Goal: Task Accomplishment & Management: Use online tool/utility

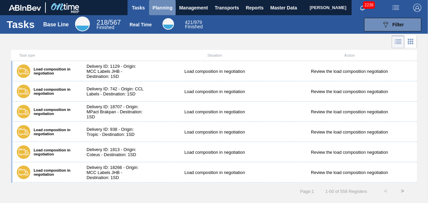
click at [162, 6] on span "Planning" at bounding box center [163, 8] width 20 height 8
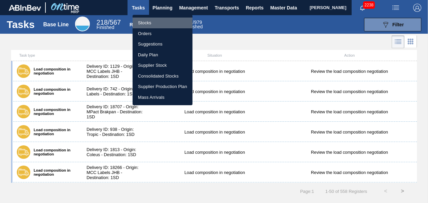
click at [167, 22] on li "Stocks" at bounding box center [163, 23] width 60 height 11
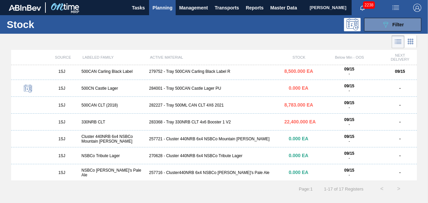
scroll to position [55, 0]
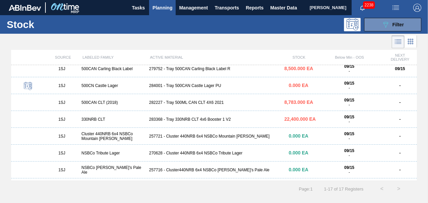
click at [219, 120] on div "283368 - Tray 330NRB CLT 4x6 Booster 1 V2" at bounding box center [213, 119] width 135 height 5
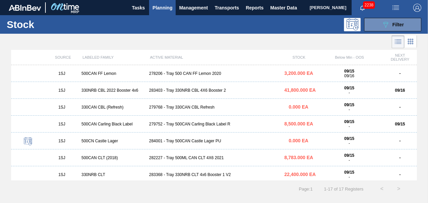
click at [212, 90] on div "283403 - Tray 330NRB CBL 4X6 Booster 2" at bounding box center [213, 90] width 135 height 5
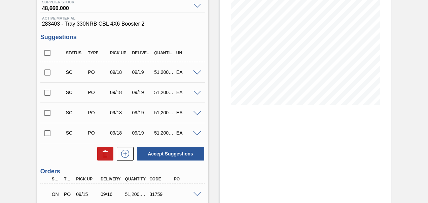
scroll to position [94, 0]
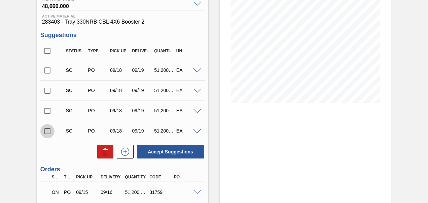
click at [46, 129] on input "checkbox" at bounding box center [47, 131] width 14 height 14
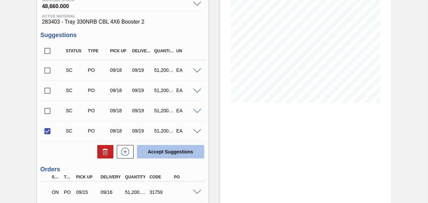
click at [184, 152] on button "Accept Suggestions" at bounding box center [170, 151] width 67 height 13
checkbox input "false"
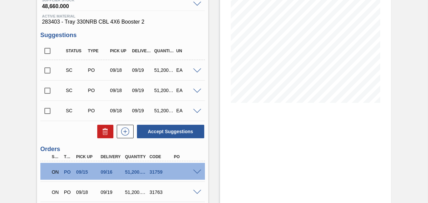
scroll to position [0, 0]
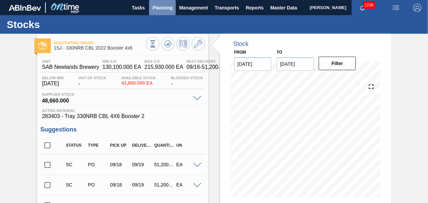
click at [156, 12] on button "Planning" at bounding box center [162, 7] width 27 height 15
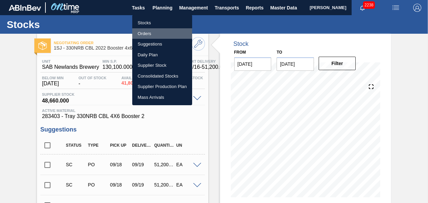
click at [152, 32] on li "Orders" at bounding box center [162, 33] width 60 height 11
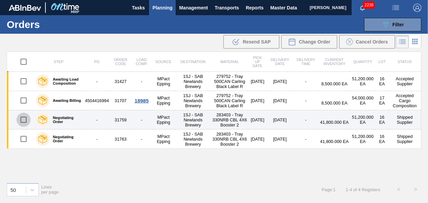
click at [22, 117] on input "checkbox" at bounding box center [24, 119] width 14 height 14
checkbox input "true"
click at [104, 119] on td "-" at bounding box center [97, 119] width 26 height 19
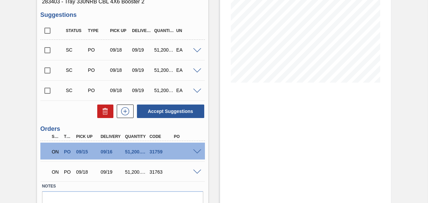
scroll to position [123, 0]
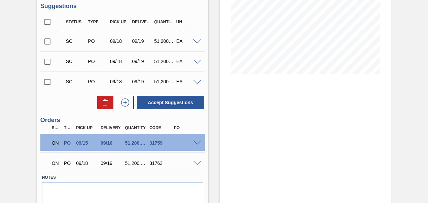
click at [197, 160] on div "ON PO 09/18 09/19 51,200.000 31763" at bounding box center [122, 162] width 165 height 17
click at [193, 142] on span at bounding box center [197, 142] width 8 height 5
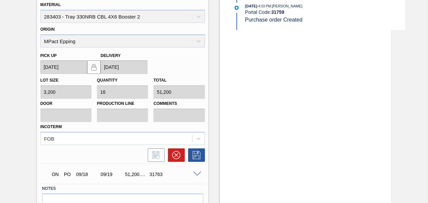
scroll to position [282, 0]
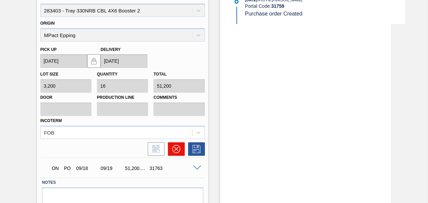
click at [177, 150] on icon at bounding box center [176, 149] width 8 height 8
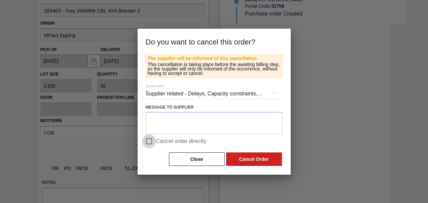
click at [150, 144] on input "Cancel order directly" at bounding box center [149, 141] width 14 height 14
checkbox input "true"
click at [261, 157] on button "Cancel Order" at bounding box center [254, 158] width 56 height 13
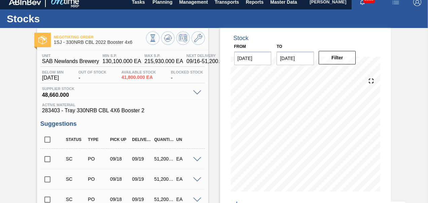
scroll to position [3, 0]
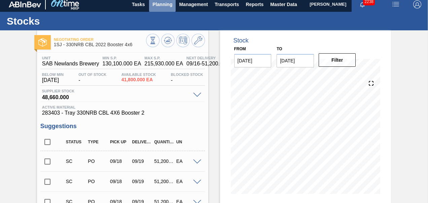
click at [161, 5] on span "Planning" at bounding box center [163, 4] width 20 height 8
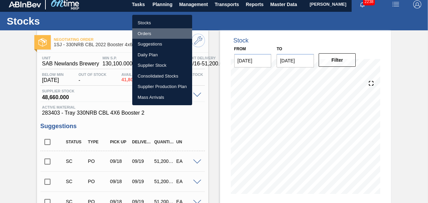
click at [143, 31] on li "Orders" at bounding box center [162, 33] width 60 height 11
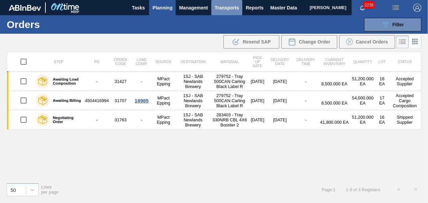
click at [230, 10] on span "Transports" at bounding box center [227, 8] width 24 height 8
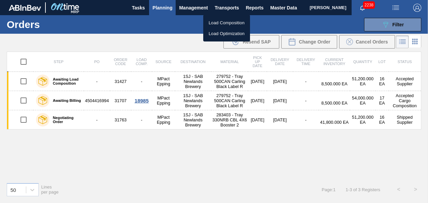
click at [228, 21] on li "Load Composition" at bounding box center [226, 23] width 47 height 11
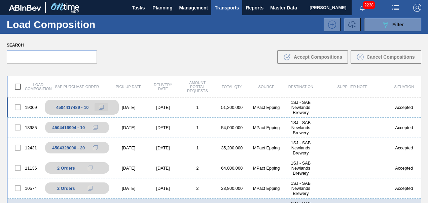
click at [99, 105] on icon at bounding box center [101, 107] width 5 height 5
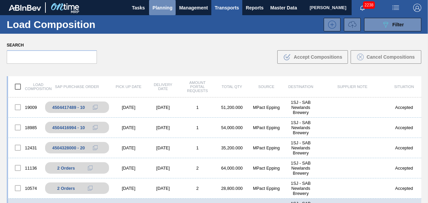
click at [154, 8] on span "Planning" at bounding box center [163, 8] width 20 height 8
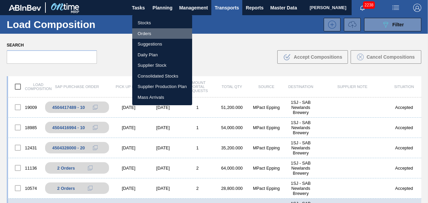
click at [151, 34] on li "Orders" at bounding box center [162, 33] width 60 height 11
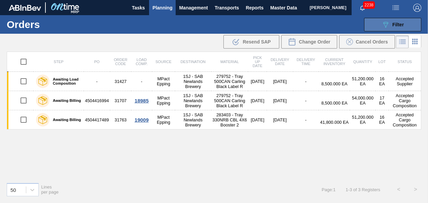
click at [392, 20] on button "089F7B8B-B2A5-4AFE-B5C0-19BA573D28AC Filter" at bounding box center [392, 24] width 57 height 13
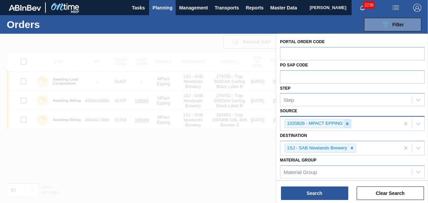
click at [345, 123] on icon at bounding box center [347, 123] width 5 height 5
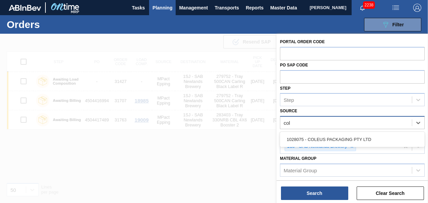
type input "cole"
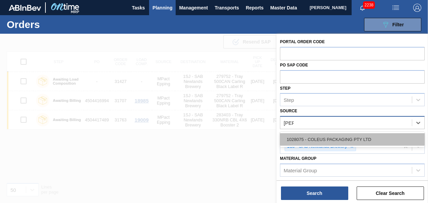
click at [338, 143] on div "1028075 - COLEUS PACKAGING PTY LTD" at bounding box center [352, 139] width 145 height 12
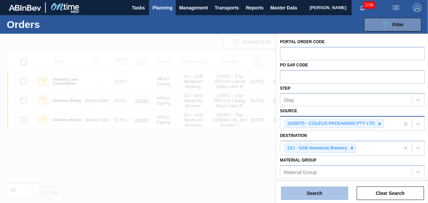
click at [312, 193] on button "Search" at bounding box center [314, 192] width 67 height 13
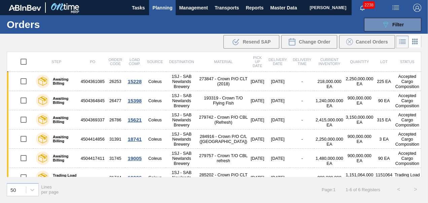
scroll to position [12, 0]
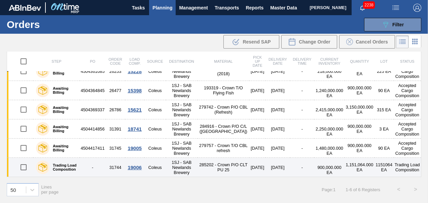
click at [138, 170] on td "19006" at bounding box center [134, 167] width 19 height 19
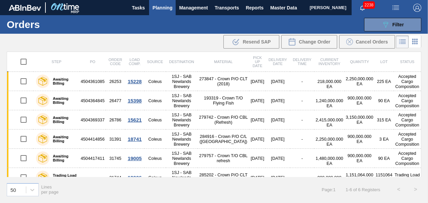
scroll to position [12, 0]
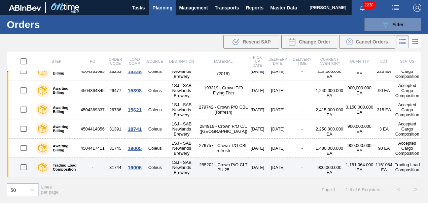
click at [136, 167] on div "19006" at bounding box center [134, 167] width 17 height 6
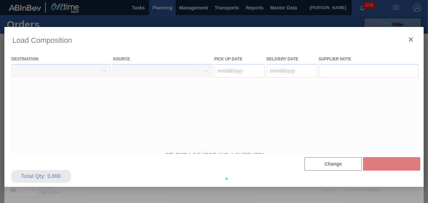
type Date "[DATE]"
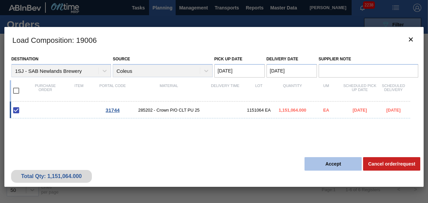
click at [332, 157] on button "Accept" at bounding box center [333, 163] width 57 height 13
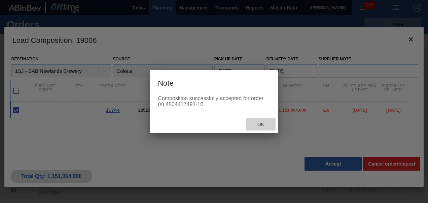
click at [255, 127] on div "Ok" at bounding box center [261, 124] width 30 height 12
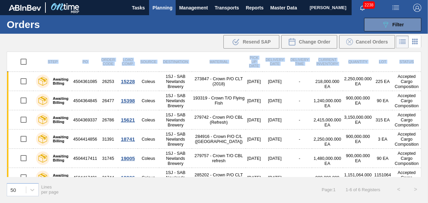
drag, startPoint x: 420, startPoint y: 67, endPoint x: 421, endPoint y: 117, distance: 50.2
click at [421, 117] on div "Step PO Order Code Load Comp. Source Destination Material Pick up Date Delivery…" at bounding box center [214, 114] width 415 height 125
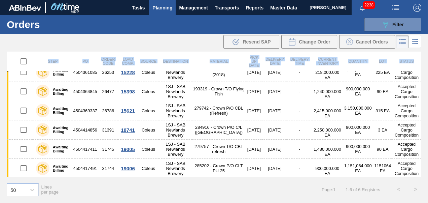
click at [425, 149] on div "Step PO Order Code Load Comp. Source Destination Material Pick up Date Delivery…" at bounding box center [214, 127] width 428 height 150
